Goal: Task Accomplishment & Management: Complete application form

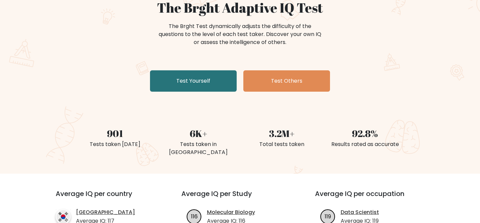
scroll to position [63, 0]
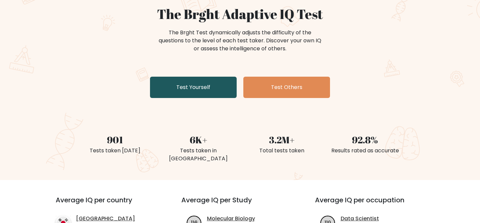
click at [209, 88] on link "Test Yourself" at bounding box center [193, 87] width 87 height 21
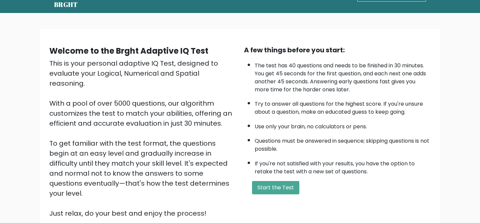
scroll to position [82, 0]
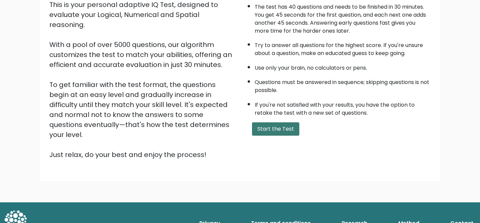
click at [258, 129] on button "Start the Test" at bounding box center [275, 128] width 47 height 13
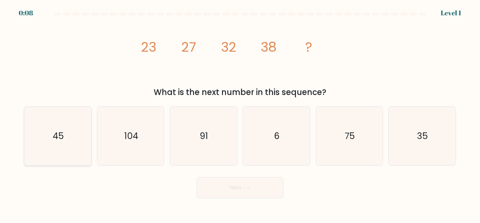
click at [61, 133] on text "45" at bounding box center [58, 136] width 11 height 12
click at [240, 113] on input "a. 45" at bounding box center [240, 113] width 0 height 2
radio input "true"
click at [238, 188] on button "Next" at bounding box center [240, 187] width 87 height 21
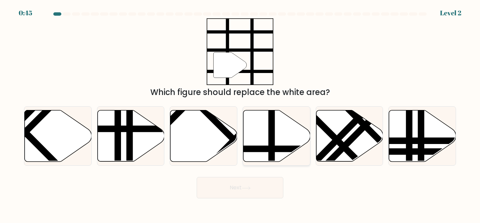
click at [272, 145] on line at bounding box center [272, 108] width 0 height 135
click at [240, 113] on input "d." at bounding box center [240, 113] width 0 height 2
radio input "true"
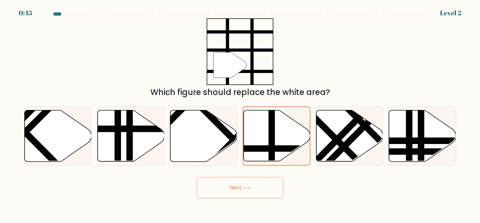
click at [232, 193] on button "Next" at bounding box center [240, 187] width 87 height 21
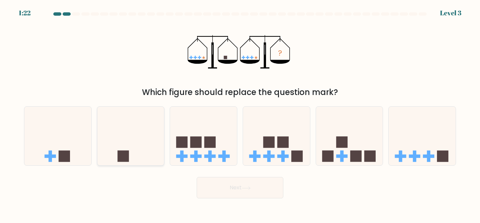
click at [131, 157] on icon at bounding box center [130, 135] width 67 height 55
click at [240, 113] on input "b." at bounding box center [240, 113] width 0 height 2
radio input "true"
click at [246, 192] on button "Next" at bounding box center [240, 187] width 87 height 21
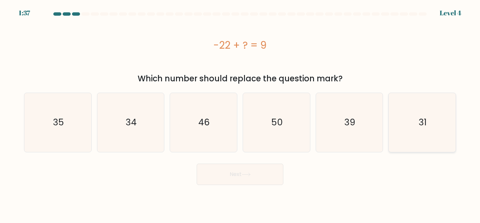
click at [417, 121] on icon "31" at bounding box center [422, 122] width 59 height 59
click at [240, 113] on input "f. 31" at bounding box center [240, 113] width 0 height 2
radio input "true"
click at [219, 177] on button "Next" at bounding box center [240, 174] width 87 height 21
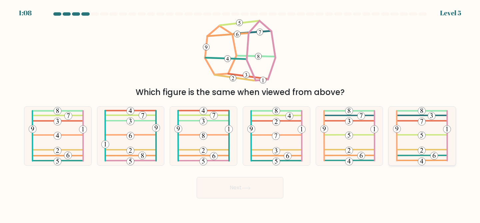
click at [420, 124] on 815 at bounding box center [422, 122] width 8 height 8
click at [240, 113] on input "f." at bounding box center [240, 113] width 0 height 2
radio input "true"
click at [250, 192] on button "Next" at bounding box center [240, 187] width 87 height 21
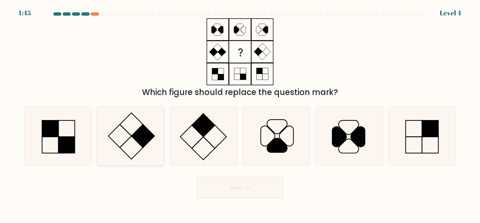
click at [131, 132] on icon at bounding box center [130, 136] width 59 height 59
click at [240, 113] on input "b." at bounding box center [240, 113] width 0 height 2
radio input "true"
click at [251, 189] on icon at bounding box center [246, 188] width 9 height 4
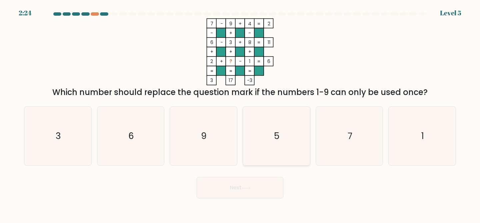
click at [254, 137] on icon "5" at bounding box center [276, 136] width 59 height 59
click at [240, 113] on input "d. 5" at bounding box center [240, 113] width 0 height 2
radio input "true"
click at [254, 93] on div "Which number should replace the question mark if the numbers 1-9 can only be us…" at bounding box center [240, 92] width 424 height 12
click at [282, 125] on icon "5" at bounding box center [276, 136] width 58 height 58
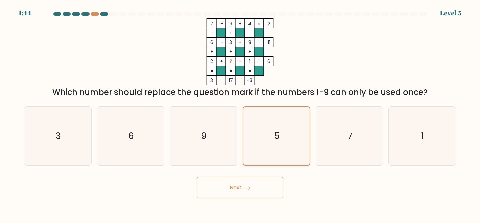
click at [240, 113] on input "d. 5" at bounding box center [240, 113] width 0 height 2
click at [241, 187] on button "Next" at bounding box center [240, 187] width 87 height 21
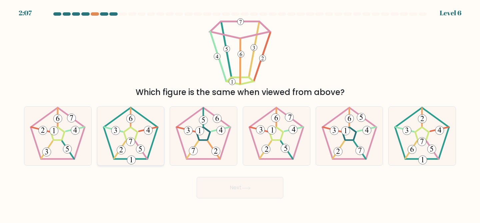
click at [130, 137] on 194 at bounding box center [130, 141] width 9 height 9
click at [240, 113] on input "b." at bounding box center [240, 113] width 0 height 2
radio input "true"
click at [248, 185] on button "Next" at bounding box center [240, 187] width 87 height 21
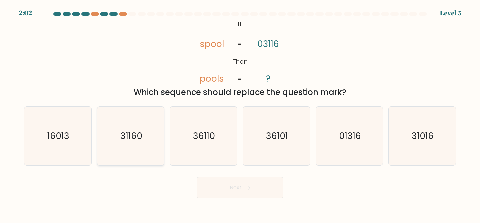
click at [125, 127] on icon "31160" at bounding box center [130, 136] width 59 height 59
click at [240, 113] on input "b. 31160" at bounding box center [240, 113] width 0 height 2
radio input "true"
click at [227, 190] on button "Next" at bounding box center [240, 187] width 87 height 21
